Goal: Check status: Check status

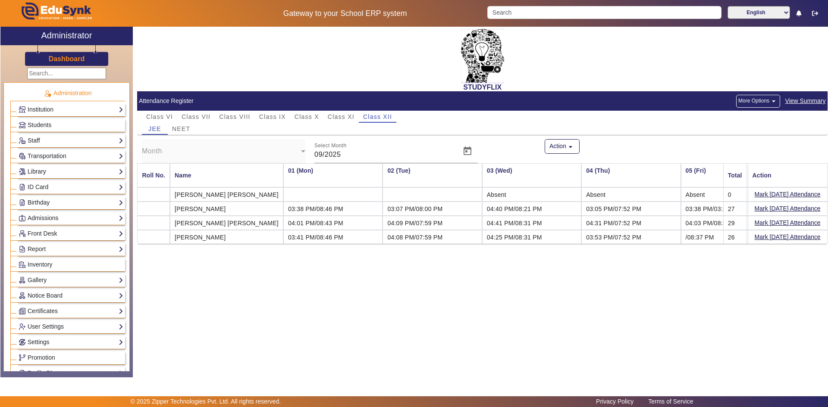
scroll to position [0, 2488]
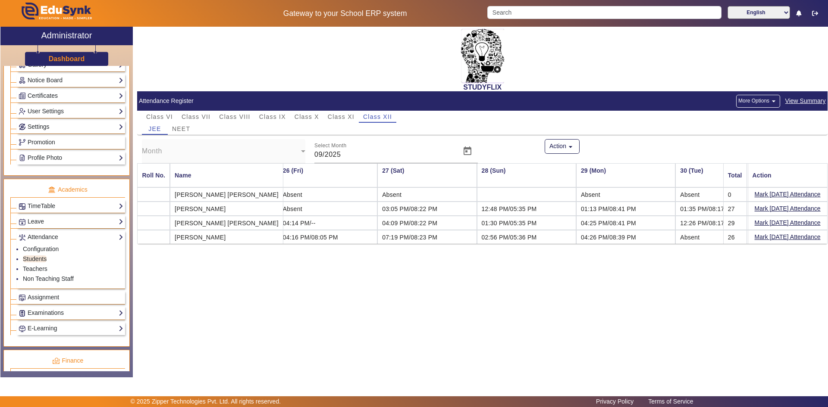
click at [421, 407] on html "Gateway to your School ERP system English हिंदी (Hindi) ಕನ್ನಡ (Kannada) தமிழ் (…" at bounding box center [414, 203] width 828 height 407
click at [722, 401] on div "© 2025 Zipper Technologies Pvt. Ltd. All rights reserved. Privacy Policy Terms …" at bounding box center [414, 402] width 828 height 11
click at [724, 407] on html "Gateway to your School ERP system English हिंदी (Hindi) ಕನ್ನಡ (Kannada) தமிழ் (…" at bounding box center [414, 203] width 828 height 407
click at [41, 271] on link "Teachers" at bounding box center [35, 269] width 25 height 7
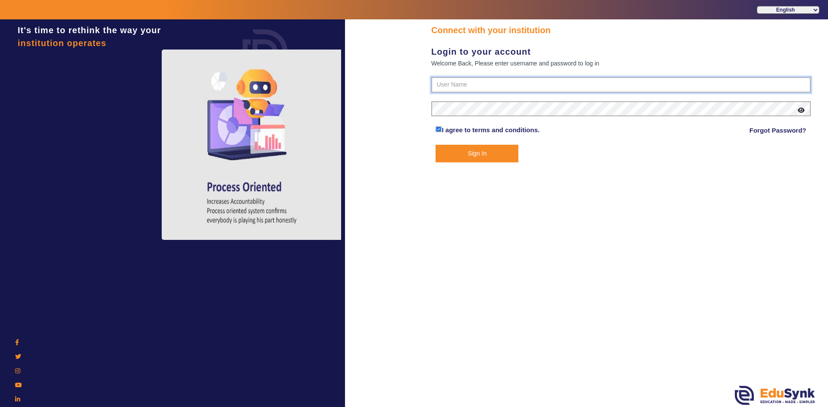
type input "6354922771"
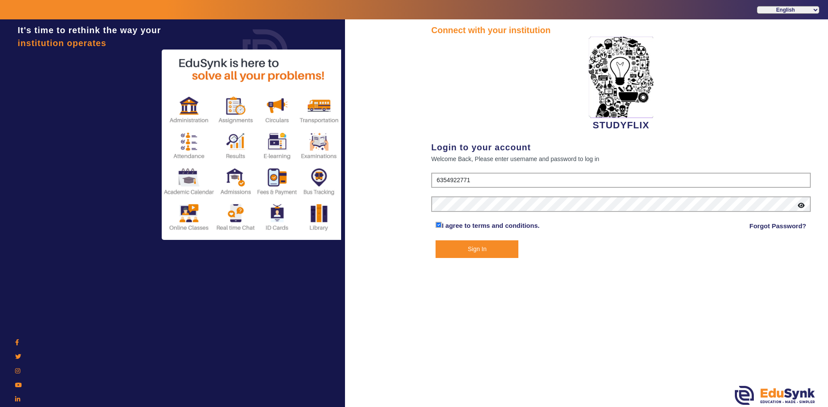
click at [481, 253] on button "Sign In" at bounding box center [476, 250] width 83 height 18
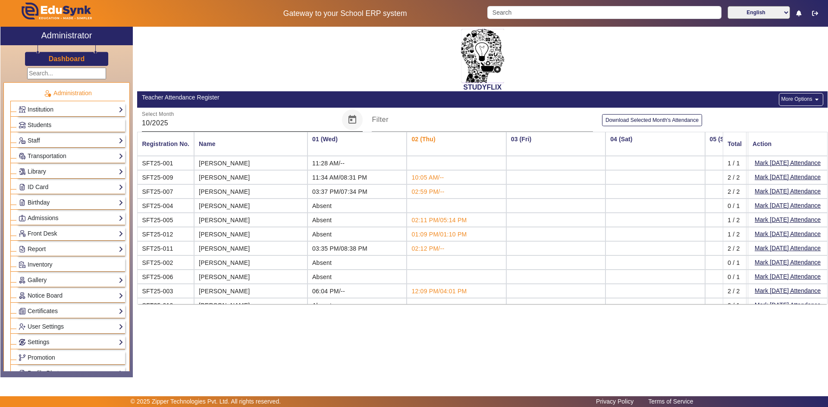
click at [349, 122] on span "Open calendar" at bounding box center [352, 119] width 21 height 21
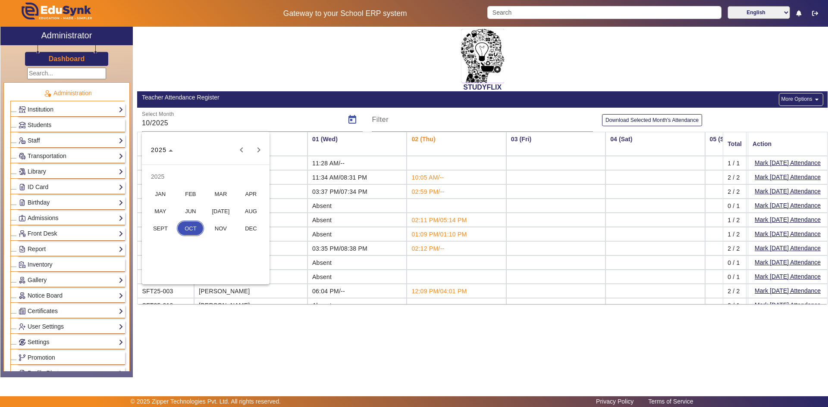
click at [166, 223] on span "SEPT" at bounding box center [160, 229] width 27 height 16
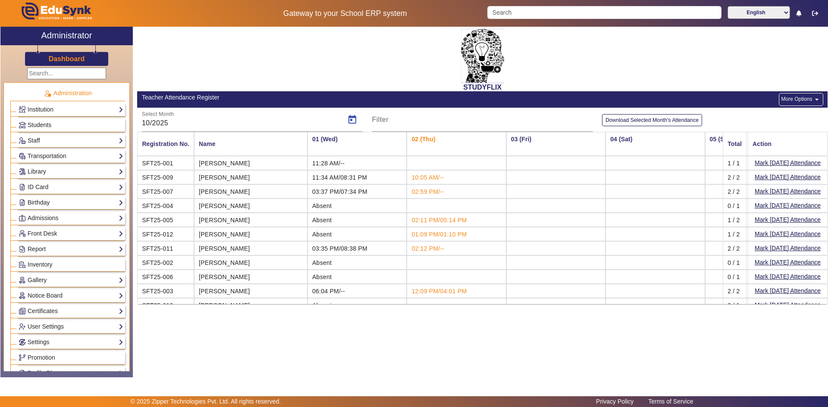
type input "09/2025"
